Goal: Navigation & Orientation: Go to known website

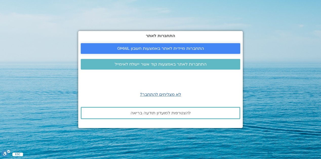
click at [172, 48] on span "התחברות מיידית לאתר באמצעות חשבון GMAIL" at bounding box center [160, 48] width 87 height 5
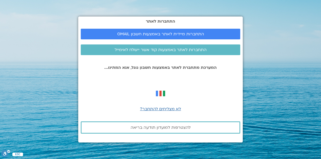
click at [263, 54] on section "התחברות לאתר התחברות מיידית לאתר באמצעות חשבון GMAIL התחברות לאתר באמצעות קוד א…" at bounding box center [160, 79] width 321 height 159
click at [190, 35] on span "התחברות מיידית לאתר באמצעות חשבון GMAIL" at bounding box center [160, 34] width 87 height 5
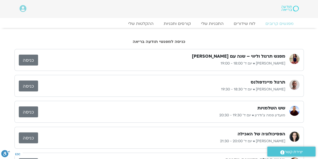
click at [30, 85] on link "כניסה" at bounding box center [28, 85] width 19 height 11
